Goal: Task Accomplishment & Management: Use online tool/utility

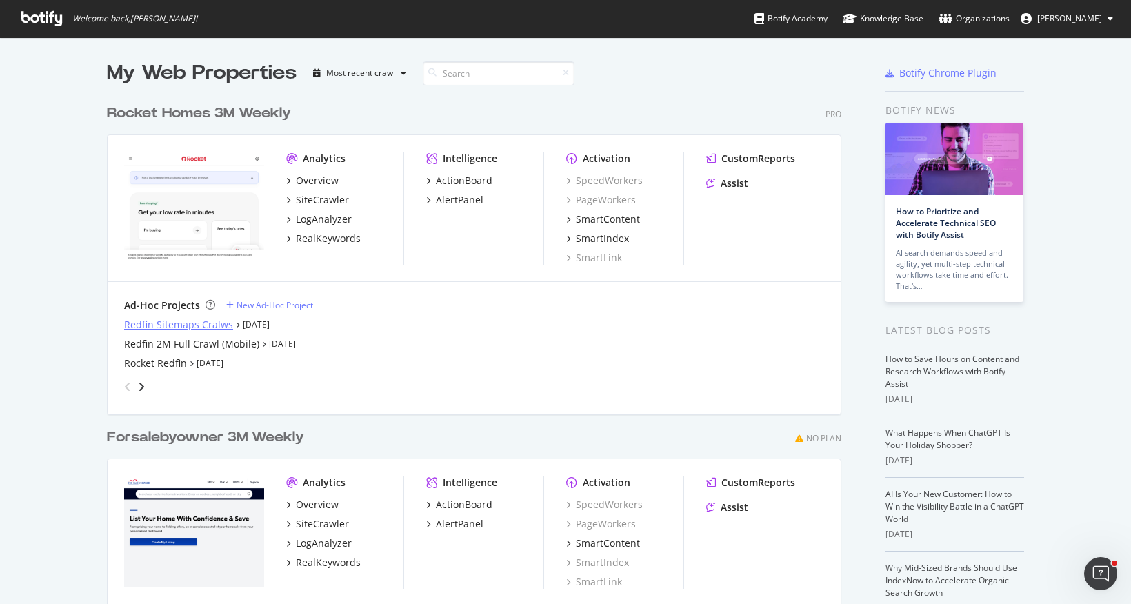
click at [153, 323] on div "Redfin Sitemaps Cralws" at bounding box center [178, 325] width 109 height 14
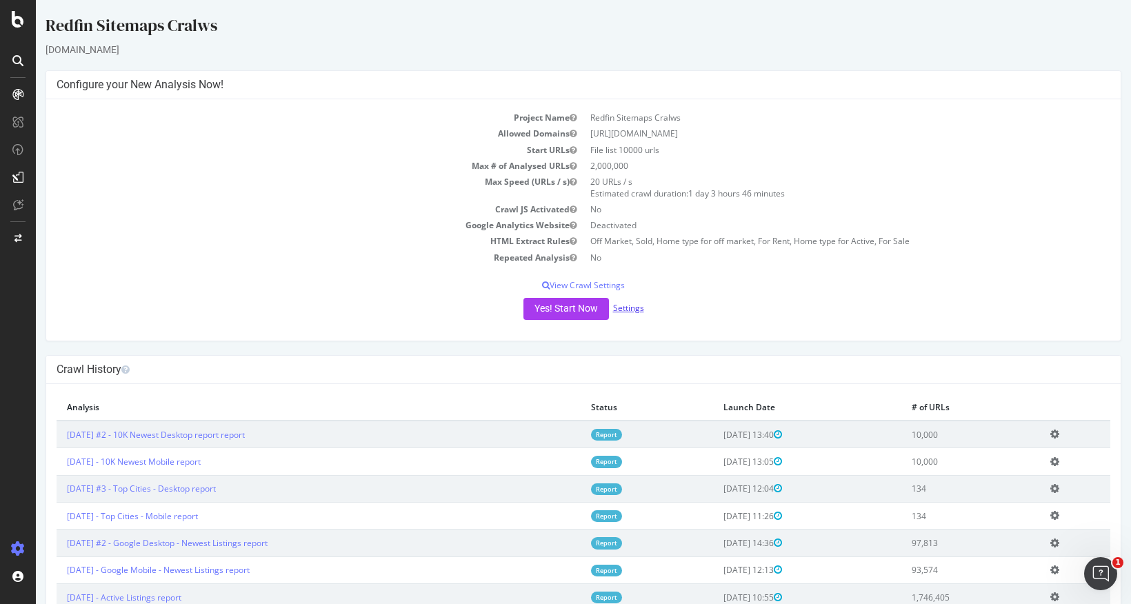
click at [634, 311] on link "Settings" at bounding box center [628, 308] width 31 height 12
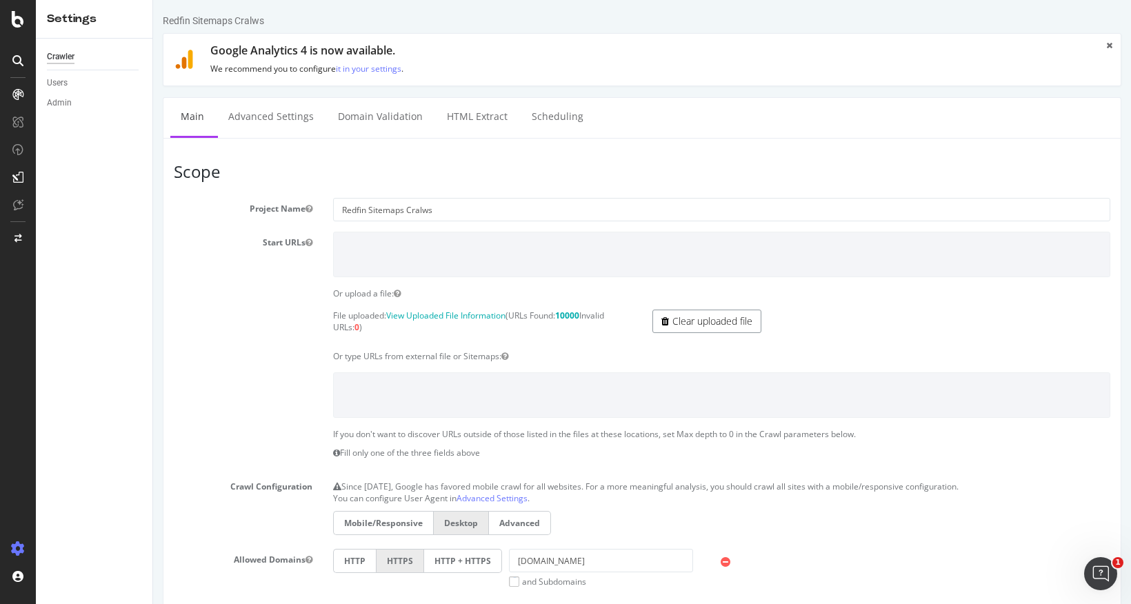
click at [661, 323] on icon at bounding box center [665, 322] width 8 height 10
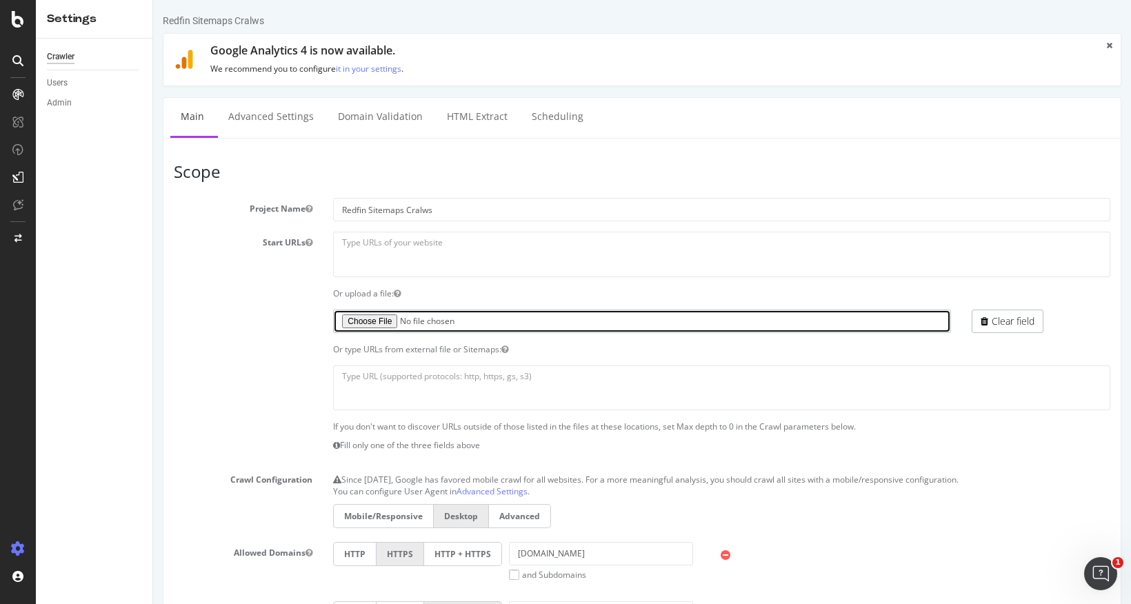
click at [371, 323] on input "file" at bounding box center [641, 321] width 617 height 23
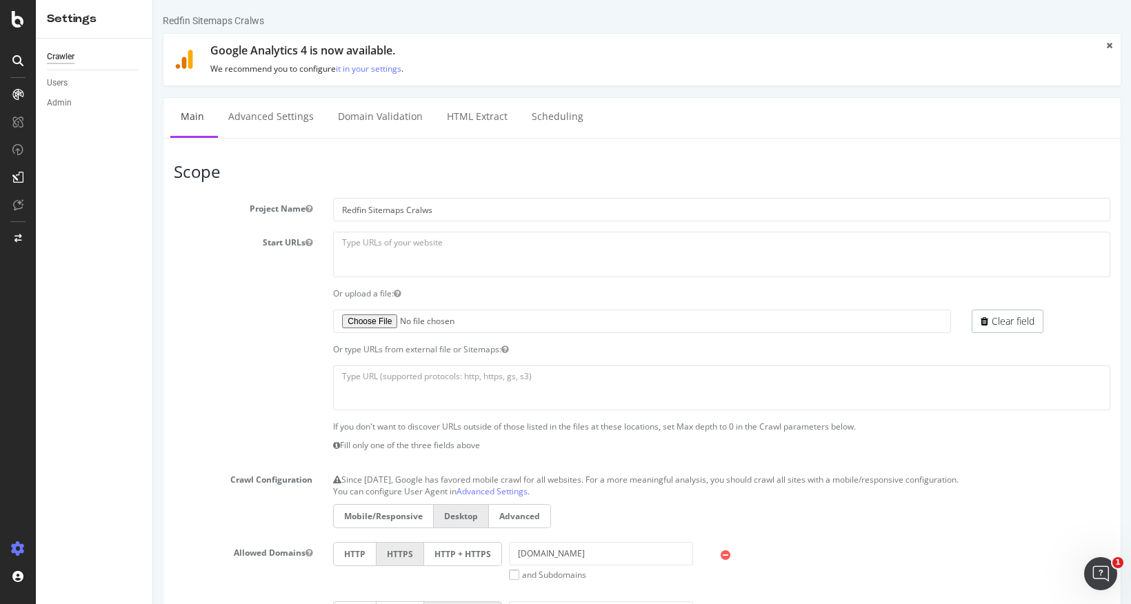
click at [370, 513] on label "Mobile/Responsive" at bounding box center [383, 516] width 100 height 24
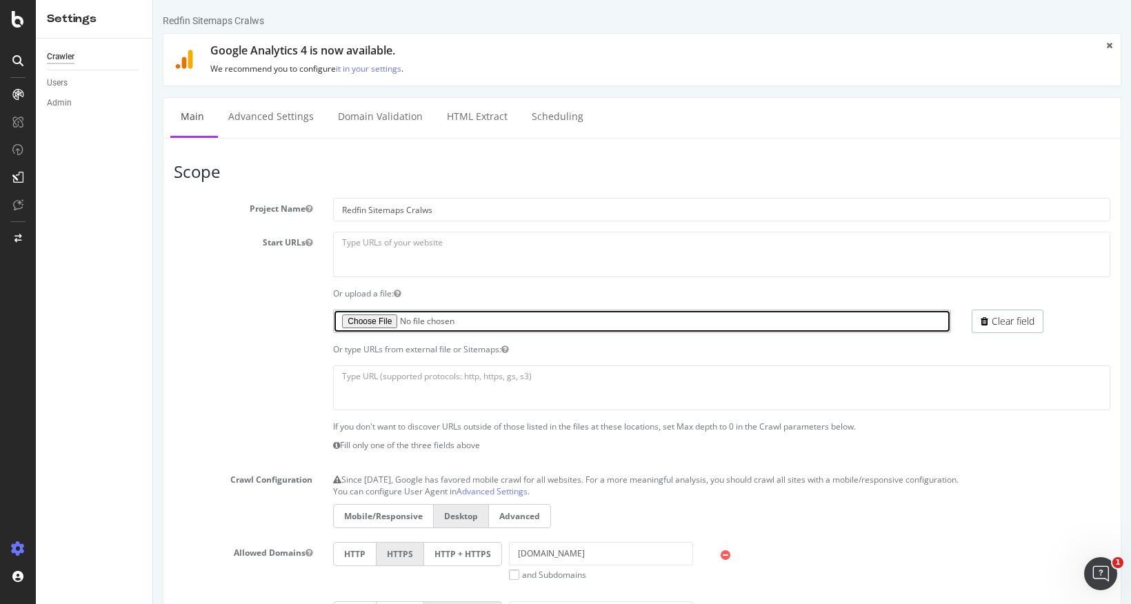
click at [374, 322] on input "file" at bounding box center [641, 321] width 617 height 23
type input "C:\fakepath\redfin_omdp_sdp_fl_urls.txt"
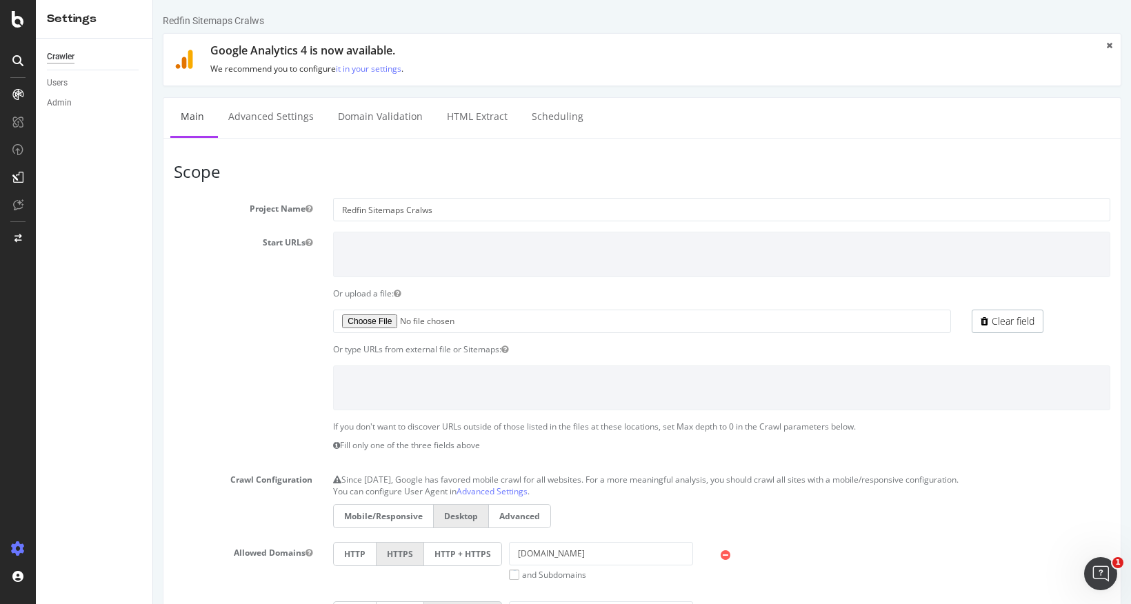
click at [370, 516] on label "Mobile/Responsive" at bounding box center [383, 516] width 100 height 24
click at [153, 0] on input "Mobile/Responsive" at bounding box center [153, 0] width 0 height 0
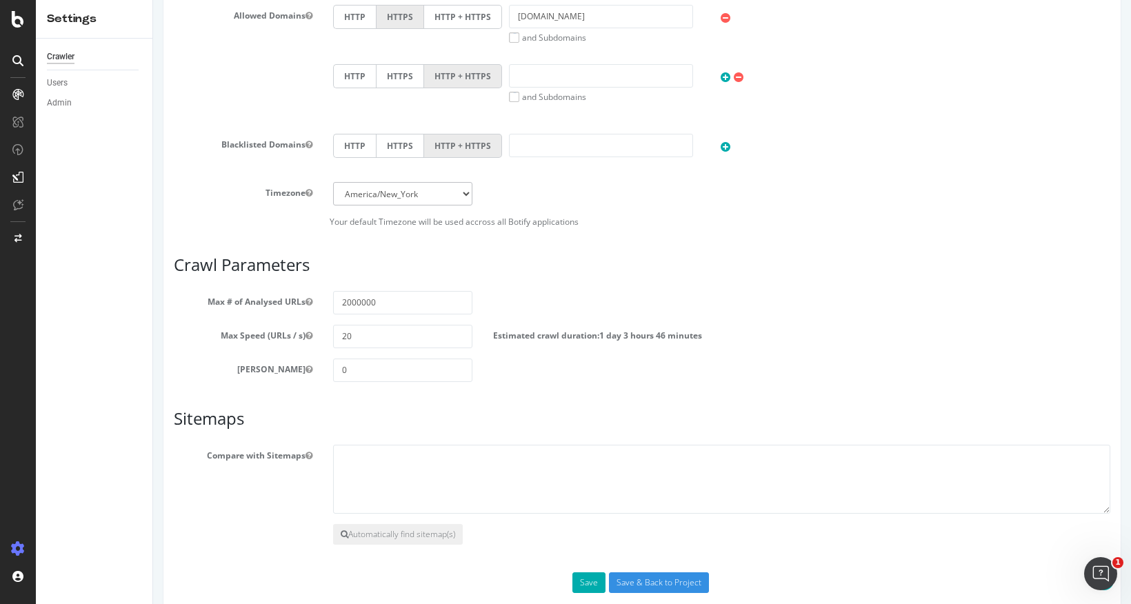
scroll to position [561, 0]
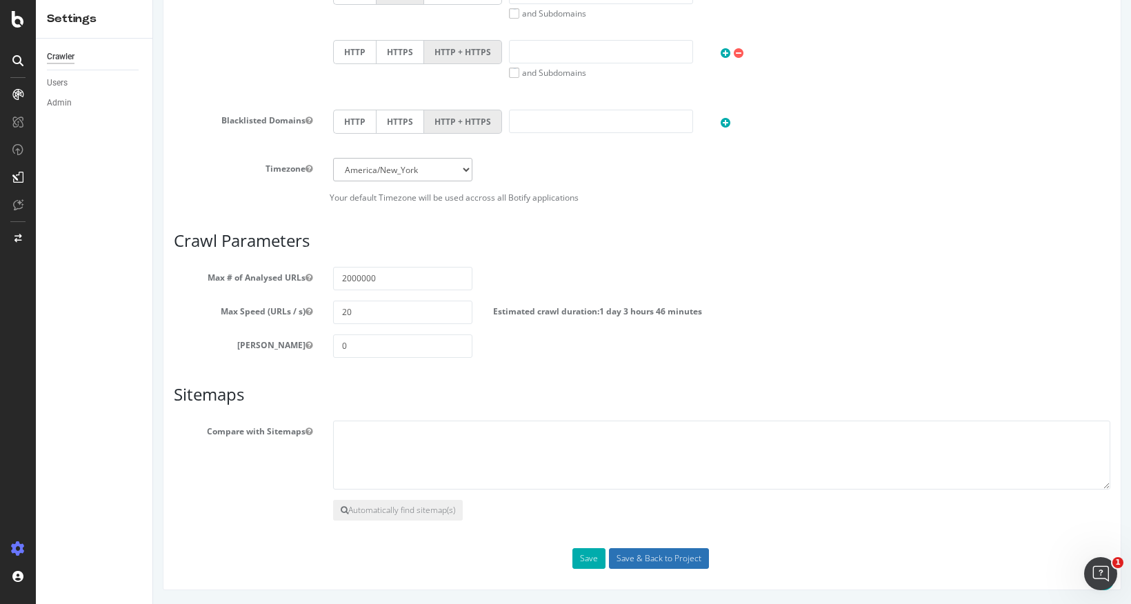
click at [663, 561] on input "Save & Back to Project" at bounding box center [659, 558] width 100 height 21
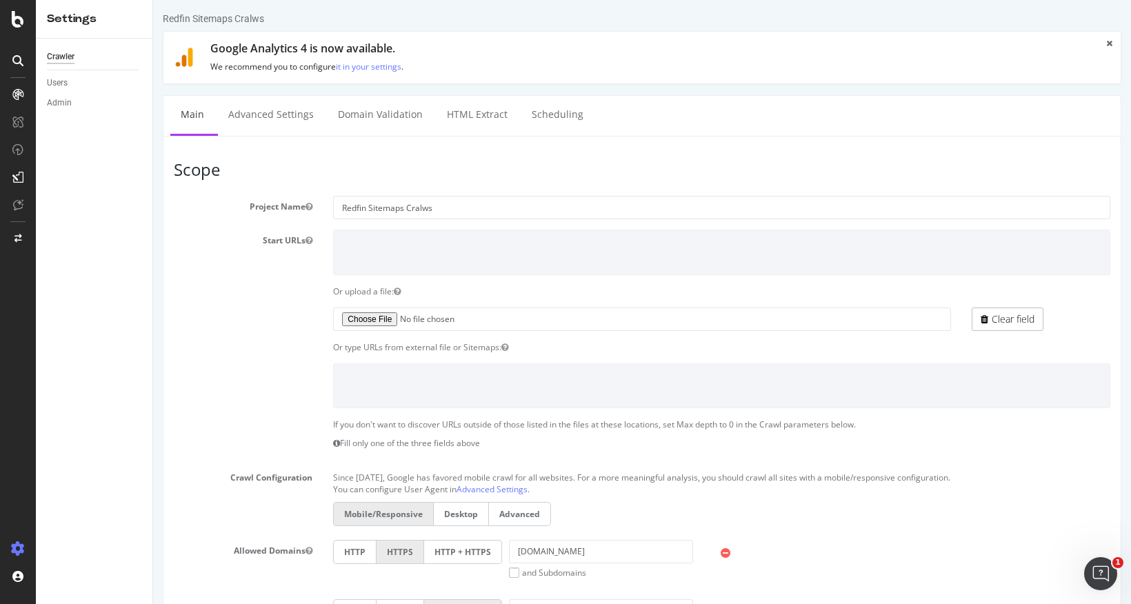
scroll to position [0, 0]
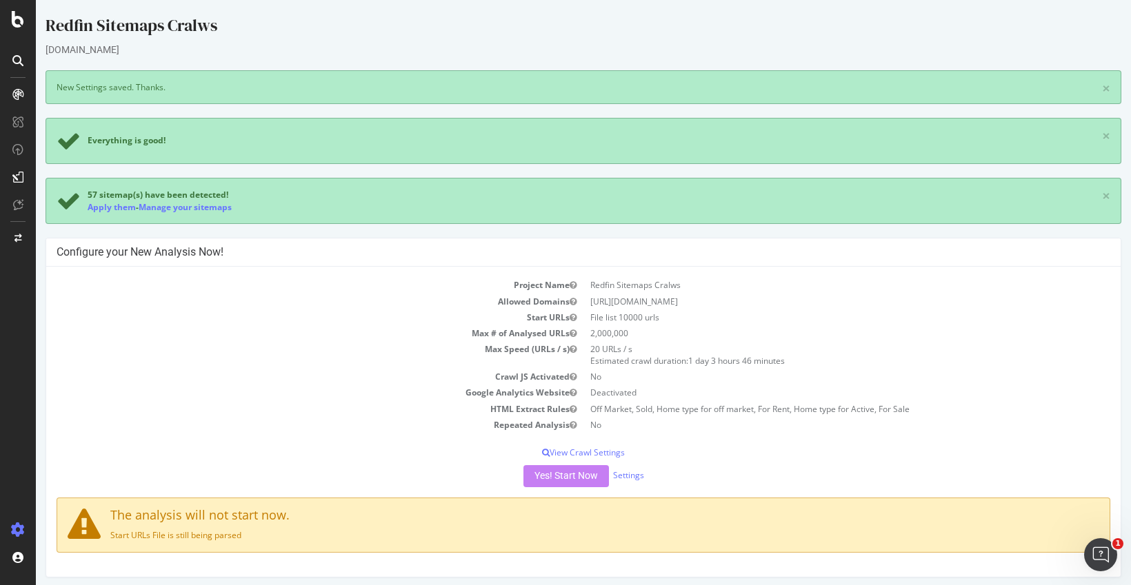
click at [560, 480] on div "Yes! Start Now Settings" at bounding box center [584, 476] width 1054 height 22
click at [559, 474] on div "Yes! Start Now Settings" at bounding box center [584, 476] width 1054 height 22
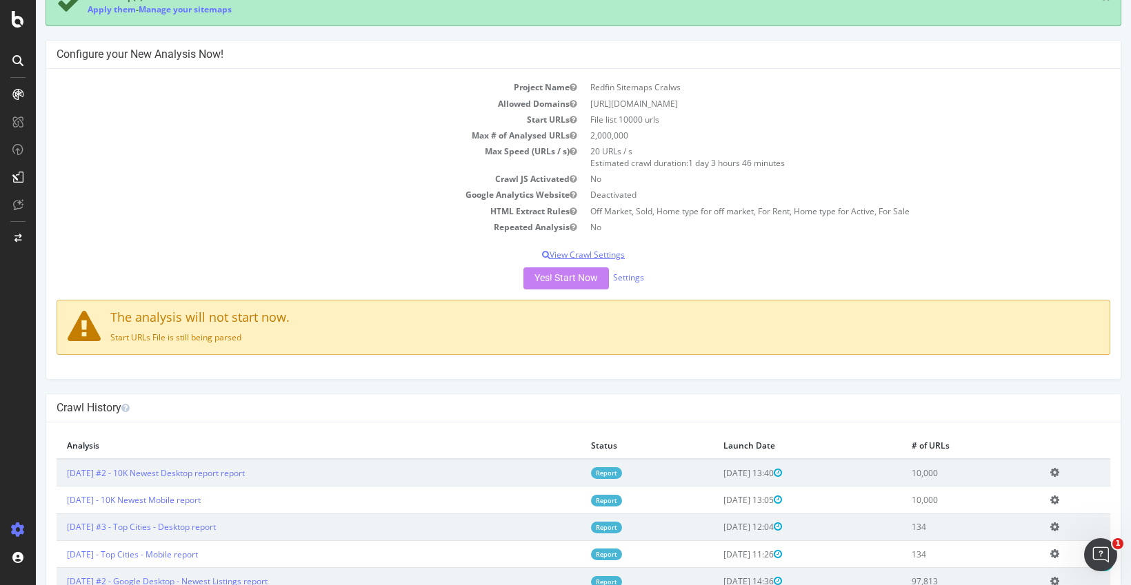
scroll to position [217, 0]
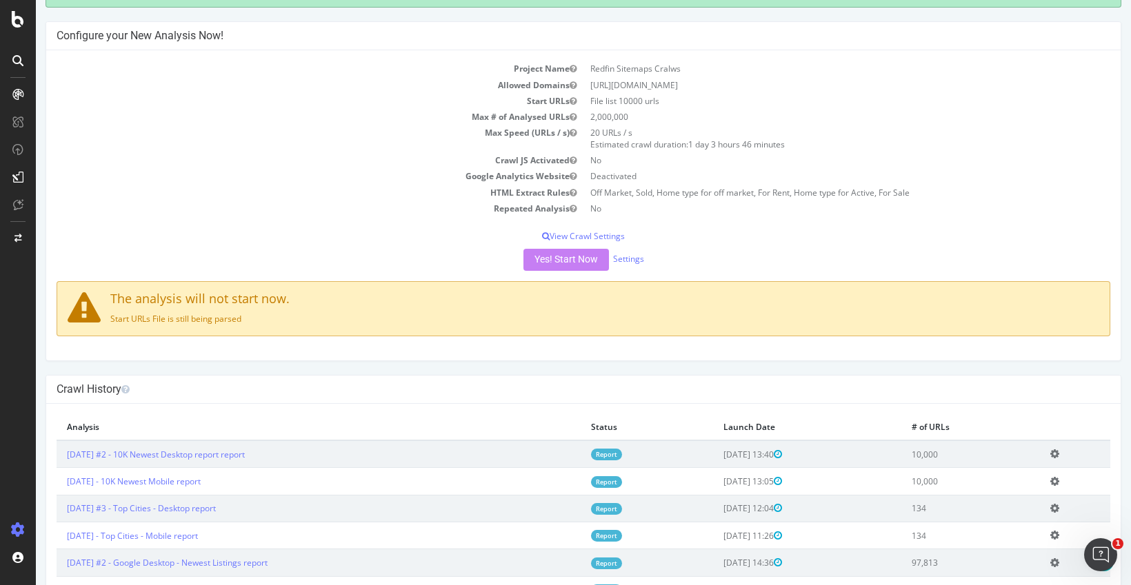
click at [537, 259] on div "Yes! Start Now Settings" at bounding box center [584, 260] width 1054 height 22
click at [561, 262] on div "Yes! Start Now Settings" at bounding box center [584, 260] width 1054 height 22
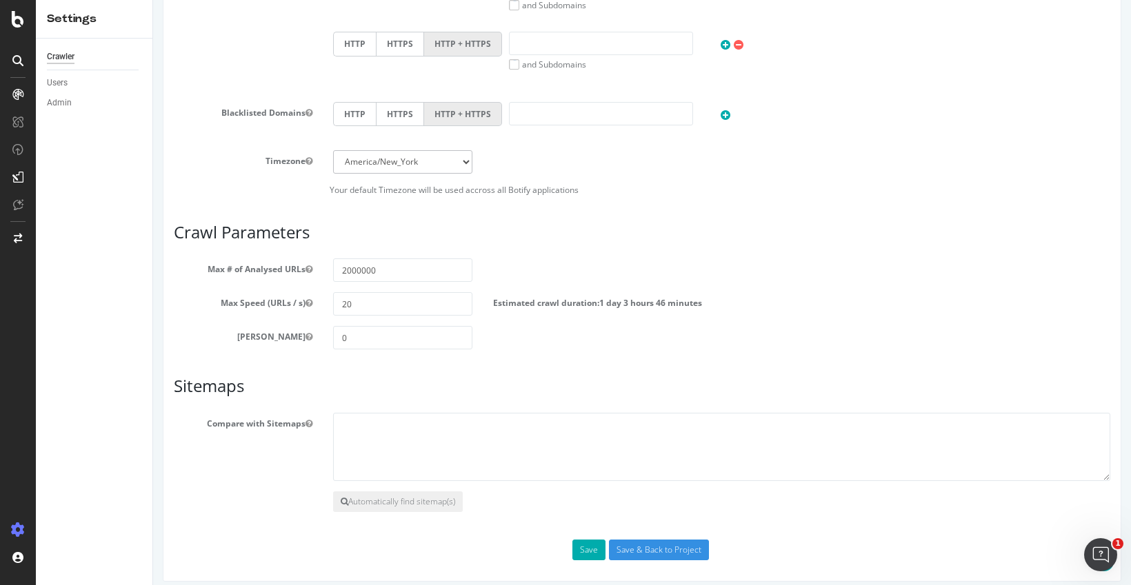
scroll to position [647, 0]
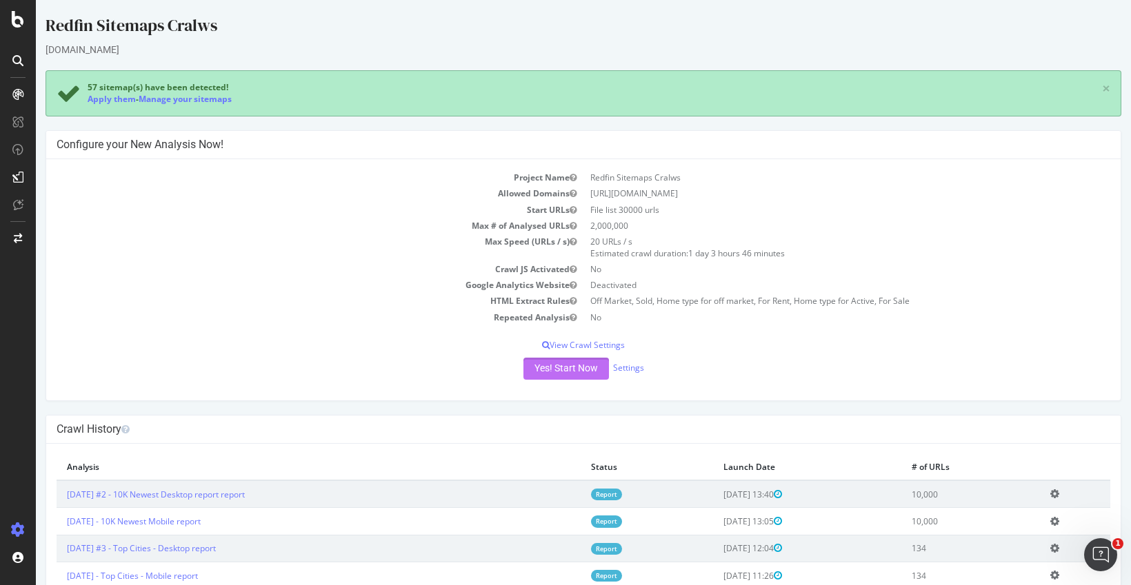
click at [568, 372] on button "Yes! Start Now" at bounding box center [566, 369] width 86 height 22
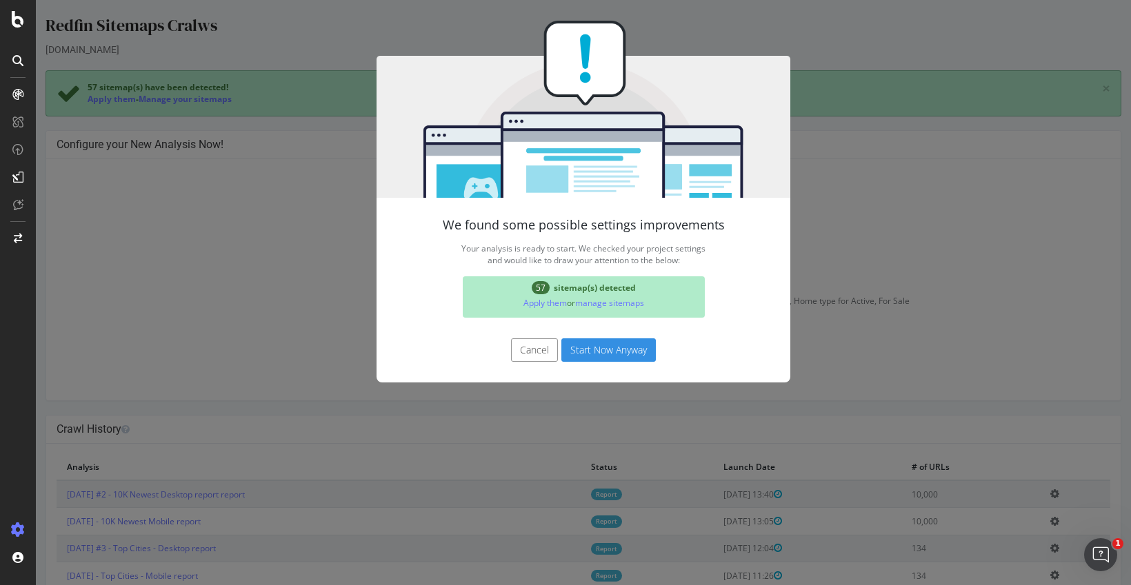
click at [596, 348] on button "Start Now Anyway" at bounding box center [608, 350] width 94 height 23
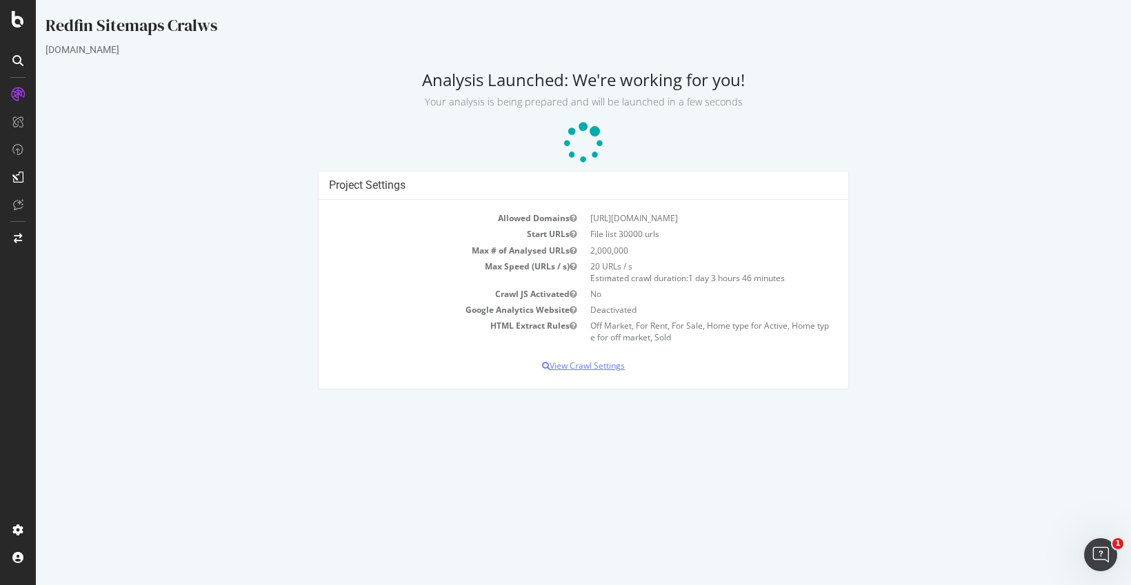
click at [588, 367] on p "View Crawl Settings" at bounding box center [583, 366] width 509 height 12
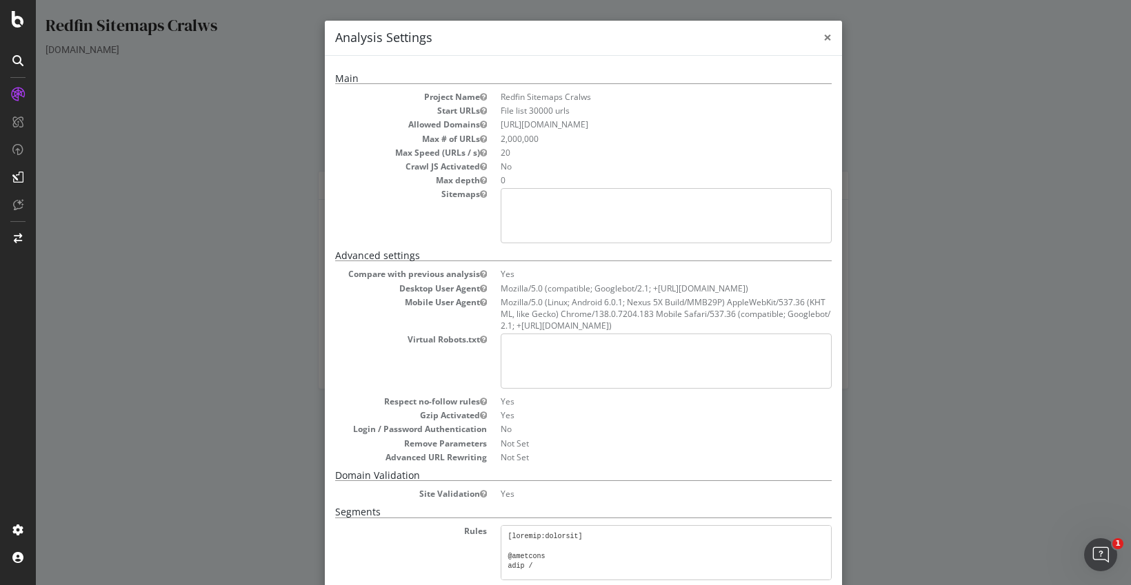
click at [823, 43] on span "×" at bounding box center [827, 37] width 8 height 19
